Goal: Task Accomplishment & Management: Complete application form

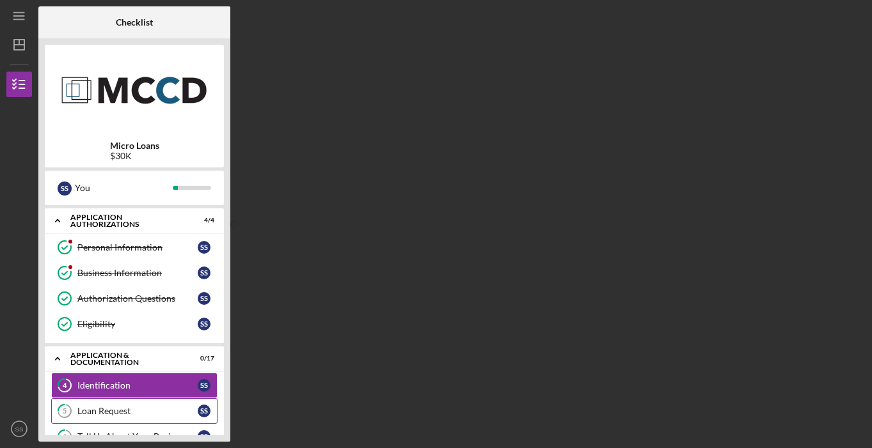
scroll to position [144, 0]
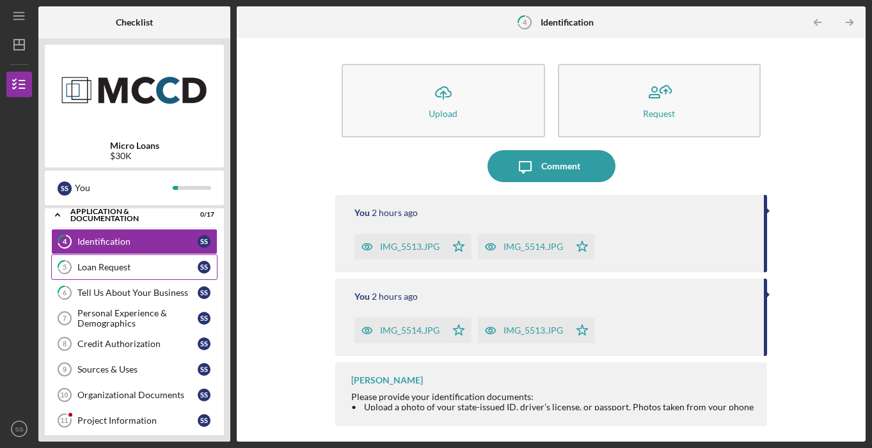
click at [190, 262] on div "Loan Request" at bounding box center [137, 267] width 120 height 10
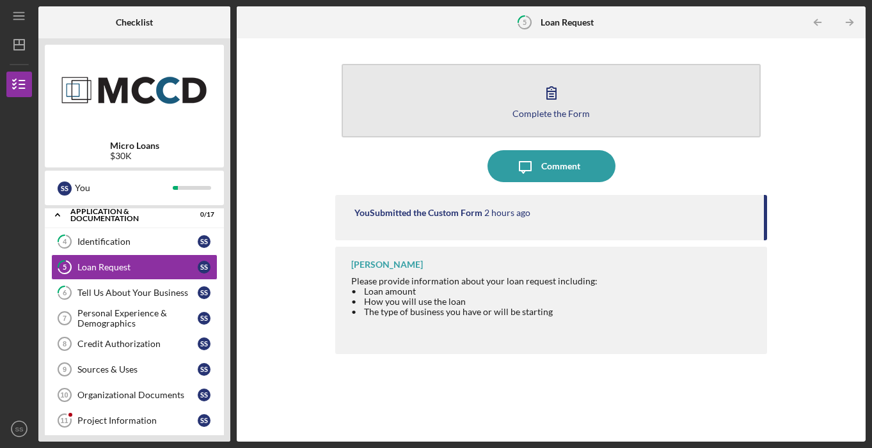
click at [535, 113] on div "Complete the Form" at bounding box center [550, 114] width 77 height 10
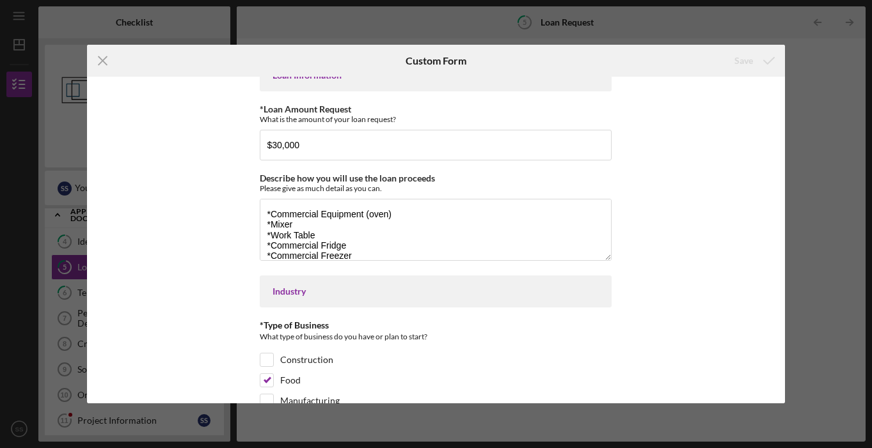
scroll to position [240, 0]
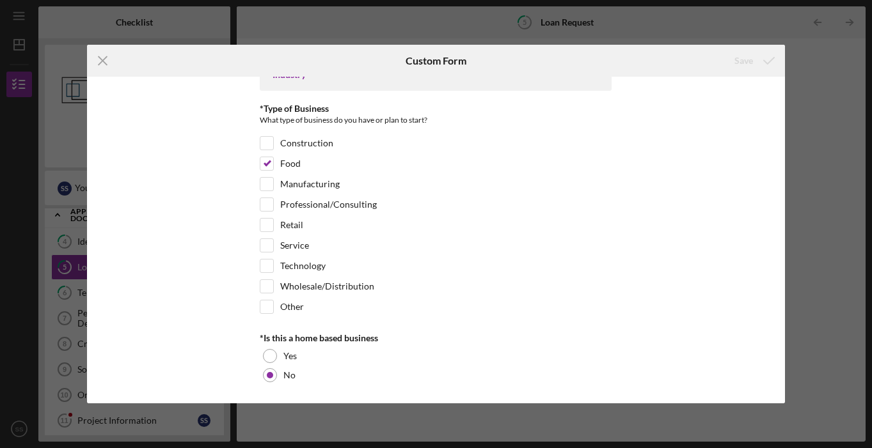
click at [97, 57] on icon "Icon/Menu Close" at bounding box center [103, 61] width 32 height 32
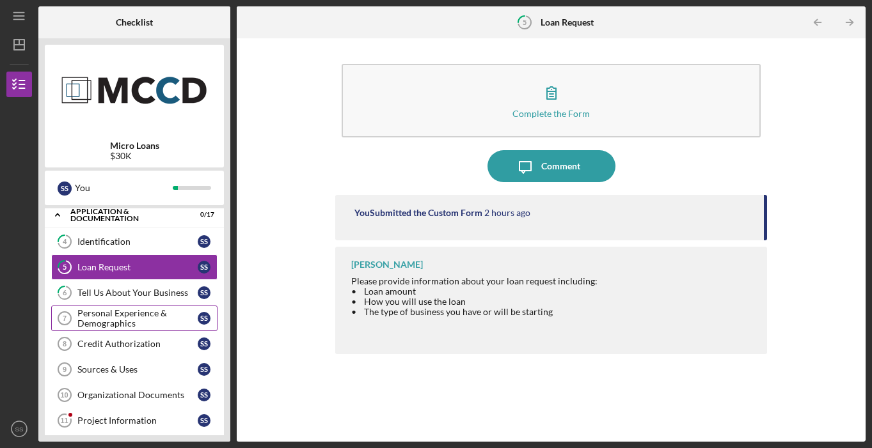
click at [192, 311] on div "Personal Experience & Demographics" at bounding box center [137, 318] width 120 height 20
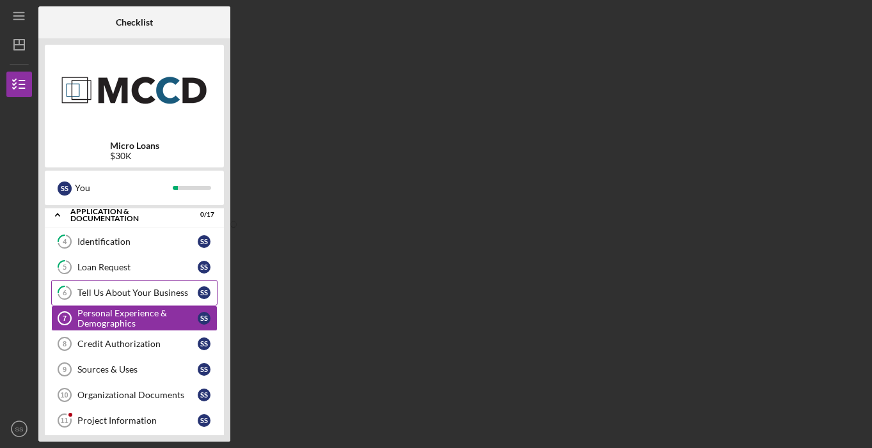
click at [194, 304] on link "6 Tell Us About Your Business S S" at bounding box center [134, 293] width 166 height 26
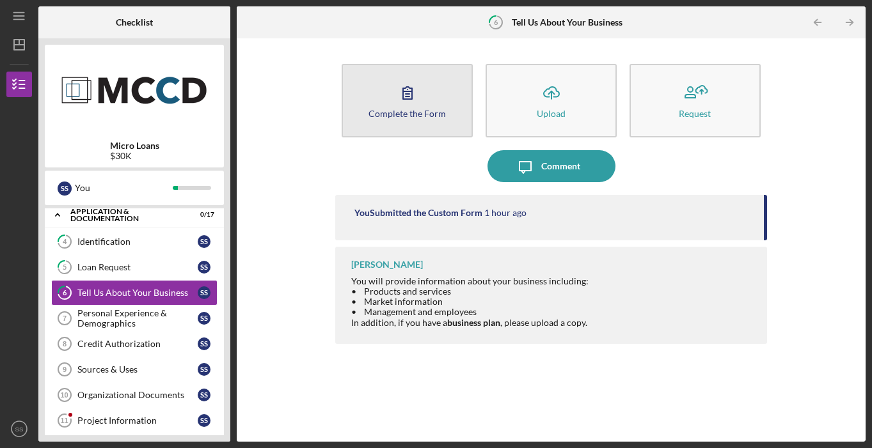
click at [444, 119] on button "Complete the Form Form" at bounding box center [406, 101] width 131 height 74
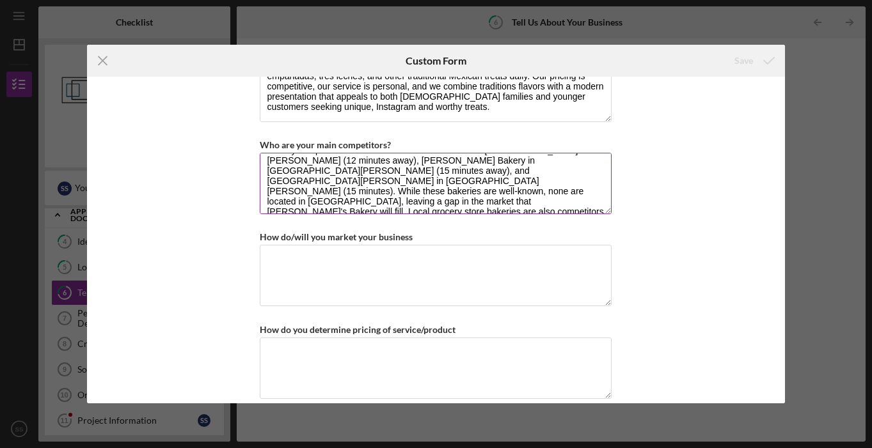
scroll to position [15, 0]
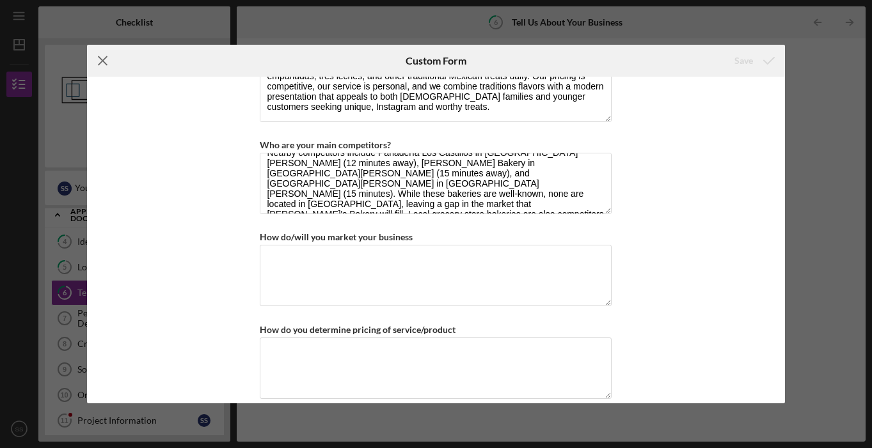
click at [100, 63] on line at bounding box center [102, 61] width 8 height 8
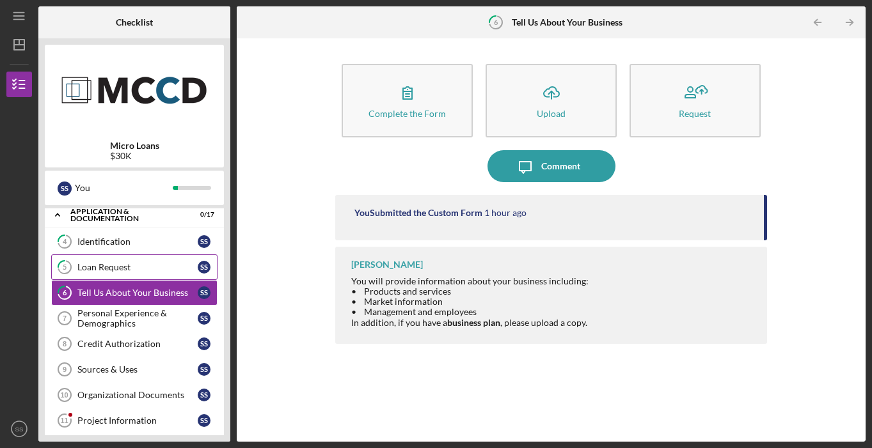
click at [175, 263] on div "Loan Request" at bounding box center [137, 267] width 120 height 10
